Goal: Information Seeking & Learning: Learn about a topic

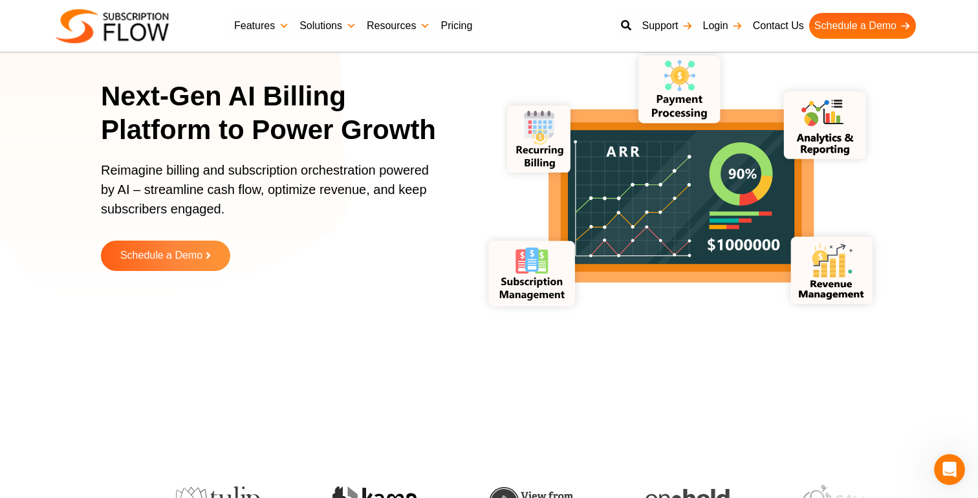
scroll to position [26, 0]
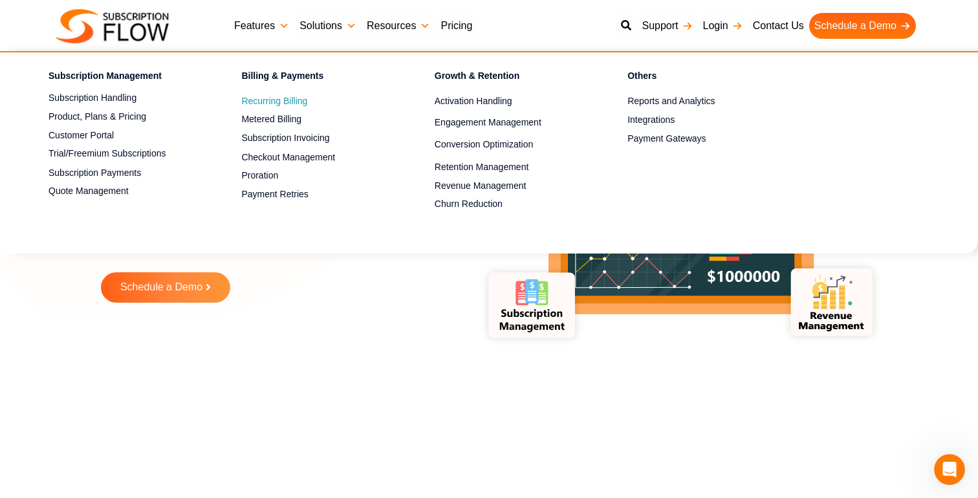
click at [278, 101] on span "Recurring Billing" at bounding box center [274, 101] width 66 height 14
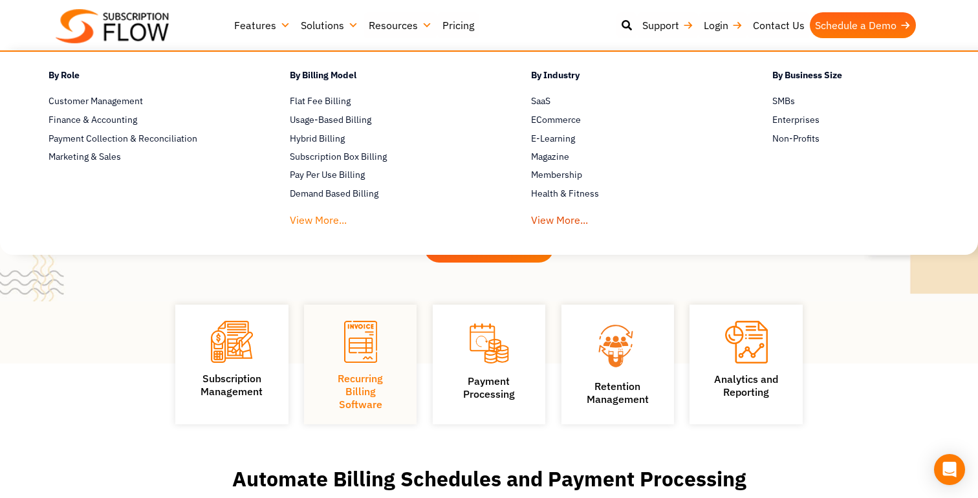
click at [323, 219] on link "View More..." at bounding box center [318, 217] width 57 height 24
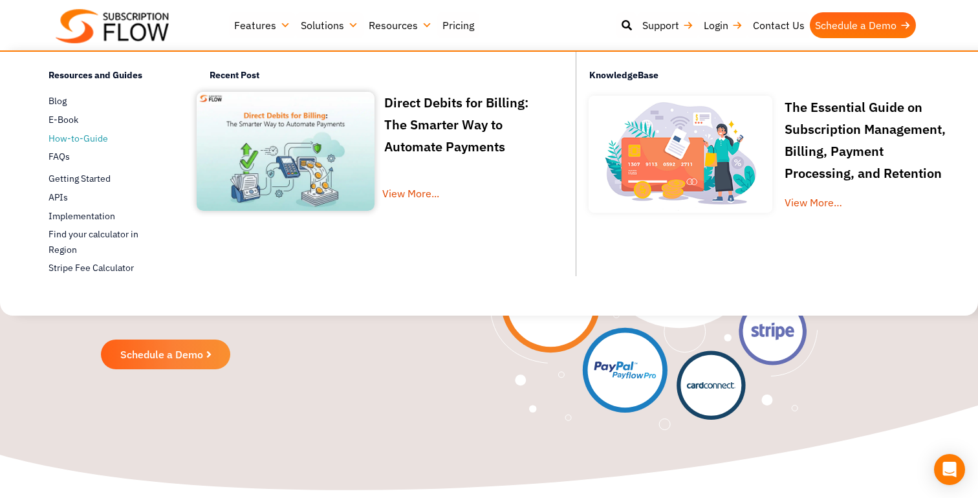
click at [70, 135] on span "How-to-Guide" at bounding box center [77, 139] width 59 height 14
click at [70, 176] on span "Getting Started" at bounding box center [79, 179] width 62 height 14
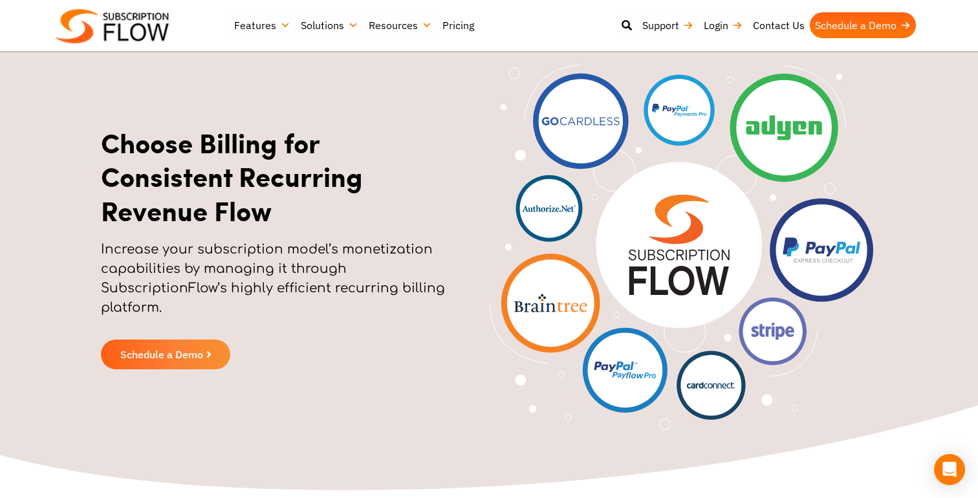
click at [442, 14] on link "Pricing" at bounding box center [458, 25] width 42 height 26
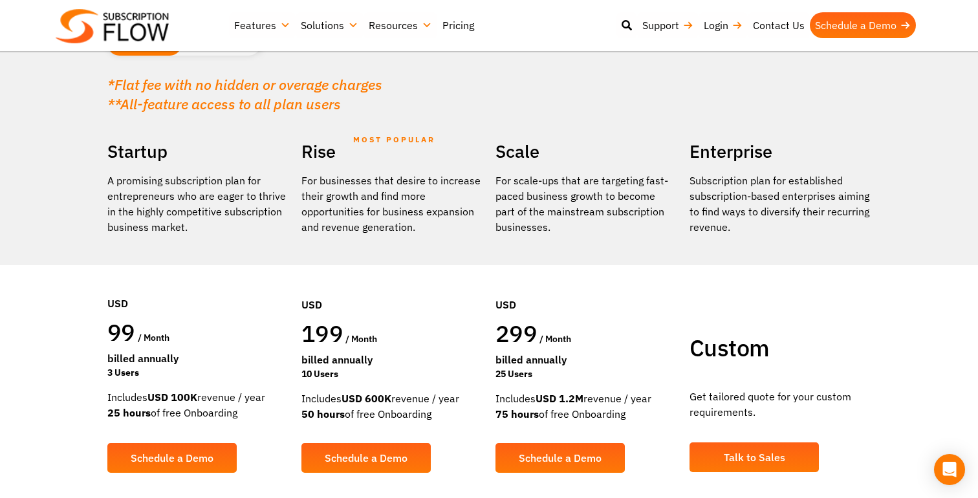
scroll to position [23, 0]
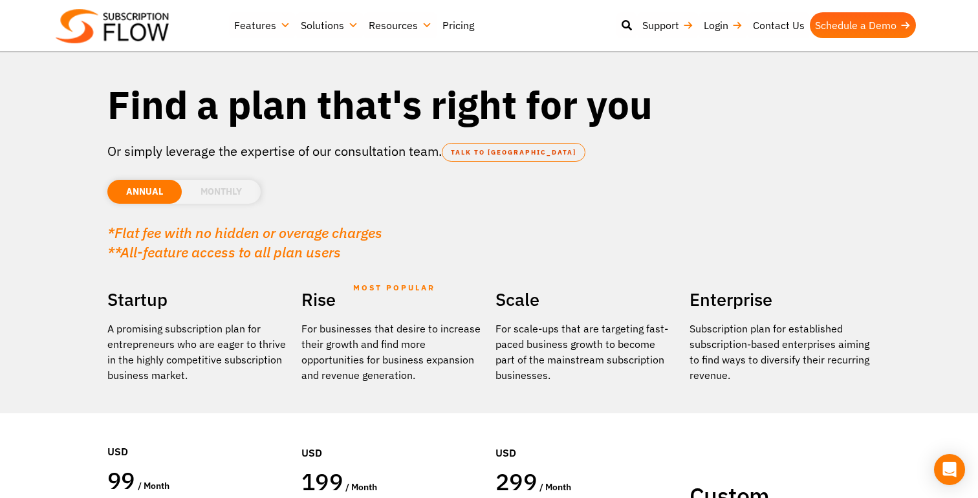
click at [210, 191] on li "MONTHLY" at bounding box center [221, 192] width 79 height 24
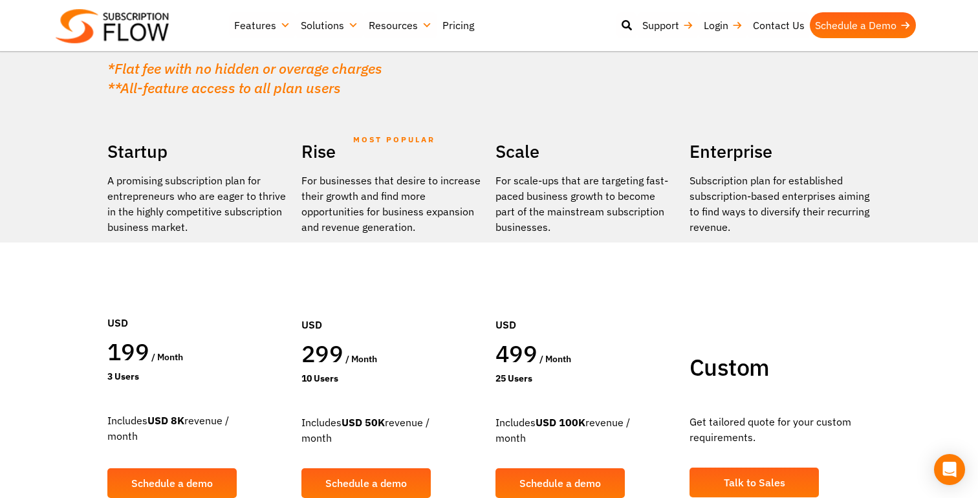
scroll to position [78, 0]
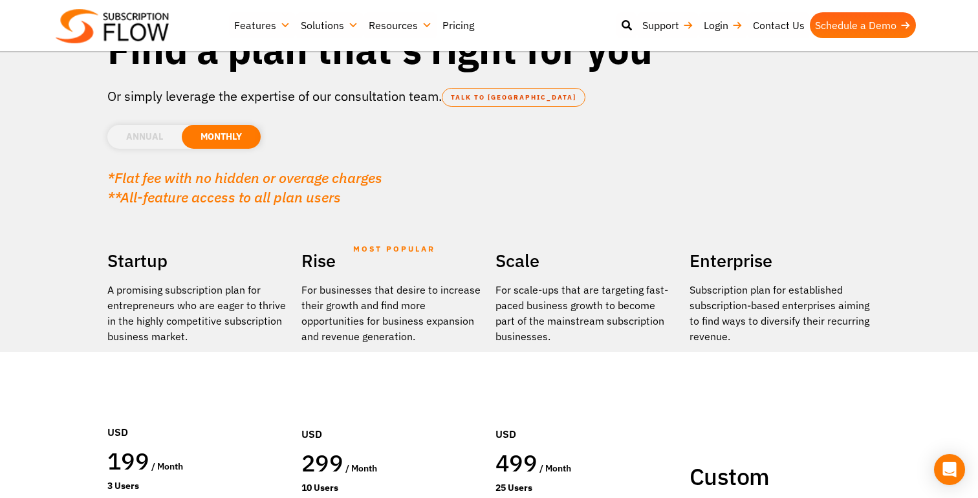
click at [138, 129] on li "ANNUAL" at bounding box center [144, 137] width 74 height 24
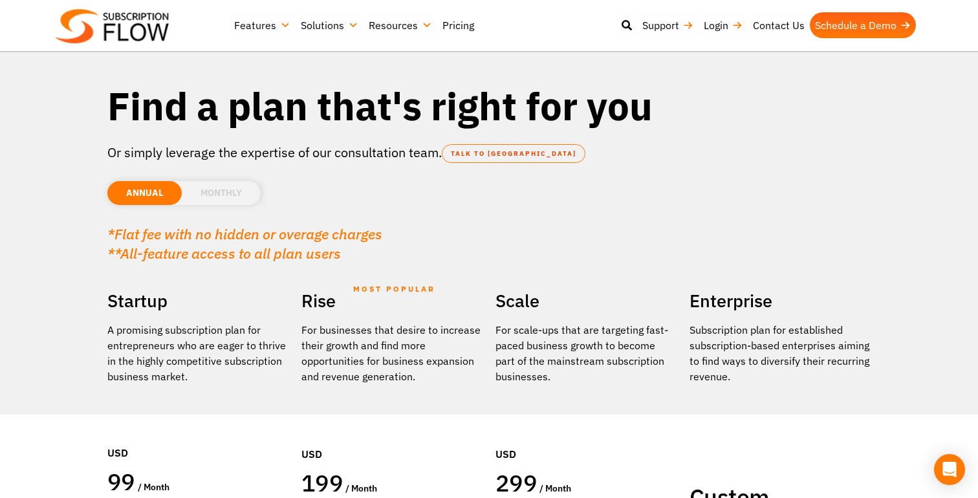
scroll to position [29, 0]
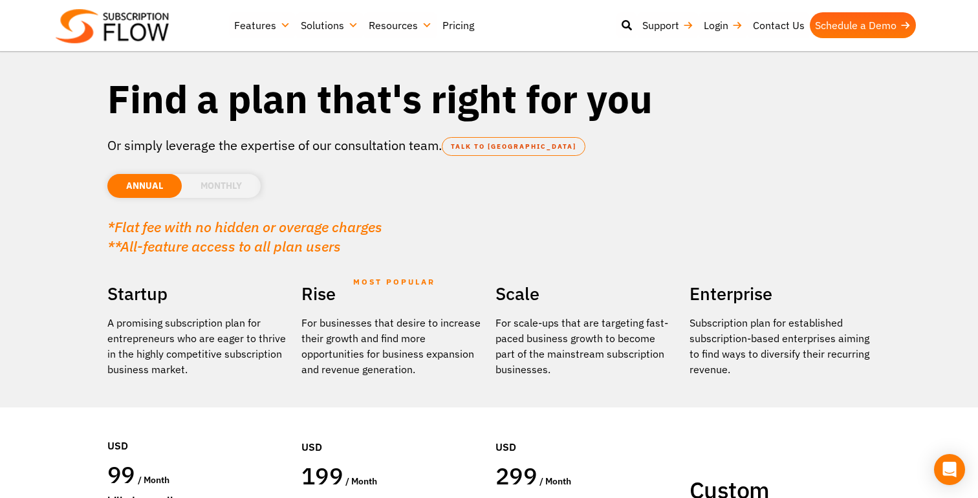
click at [219, 182] on li "MONTHLY" at bounding box center [221, 186] width 79 height 24
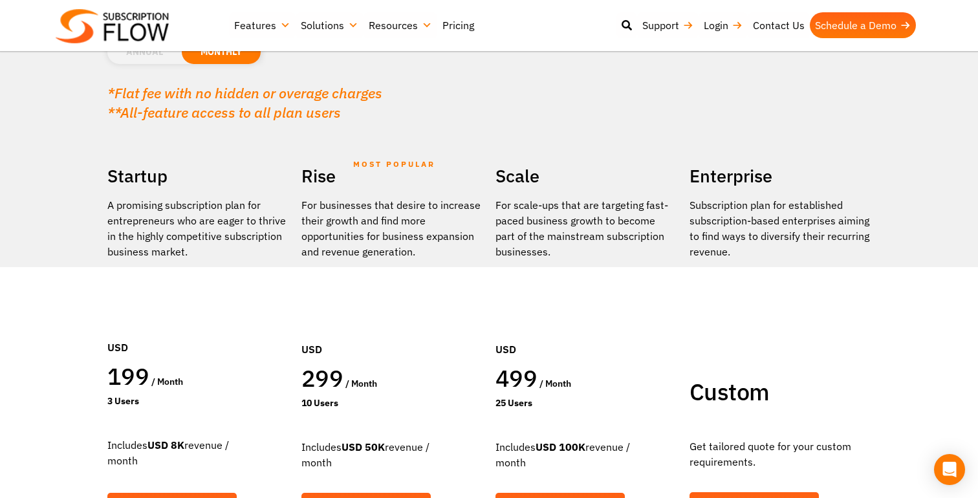
scroll to position [118, 0]
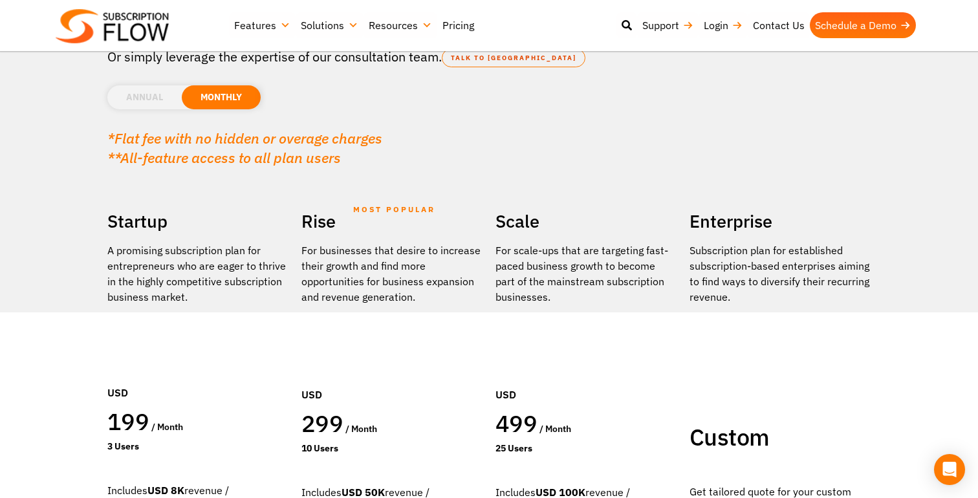
click at [136, 97] on li "ANNUAL" at bounding box center [144, 97] width 74 height 24
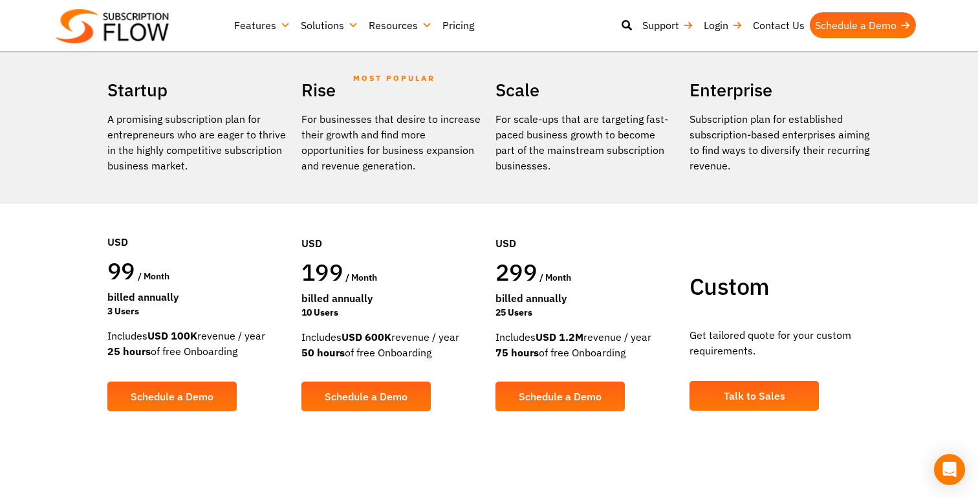
scroll to position [38, 0]
